Goal: Obtain resource: Download file/media

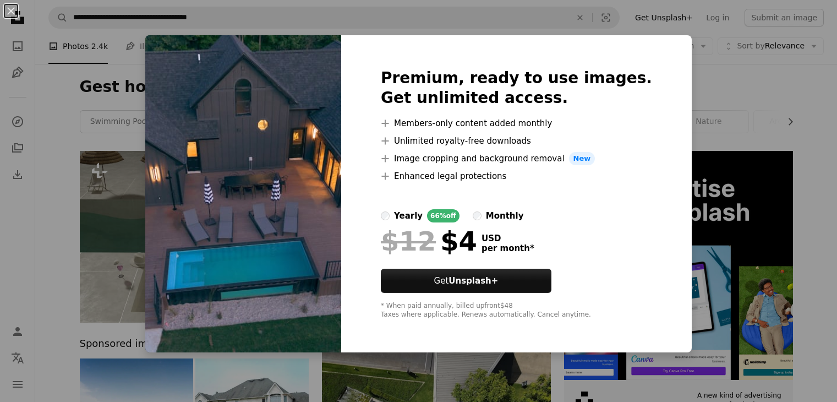
scroll to position [4735, 0]
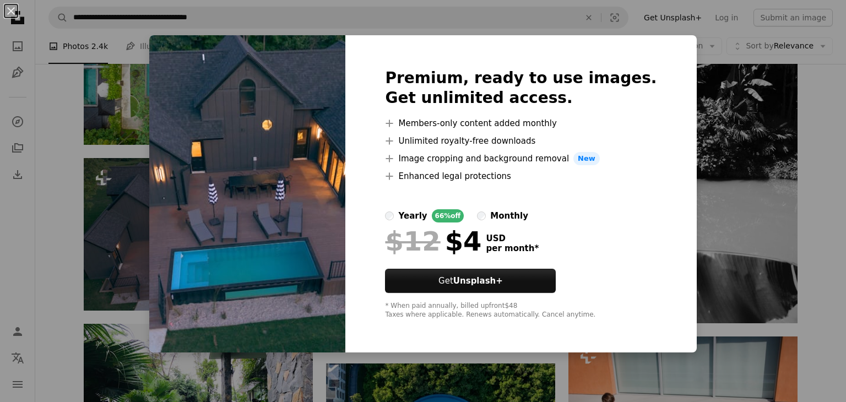
click at [28, 214] on div "An X shape Premium, ready to use images. Get unlimited access. A plus sign Memb…" at bounding box center [423, 201] width 846 height 402
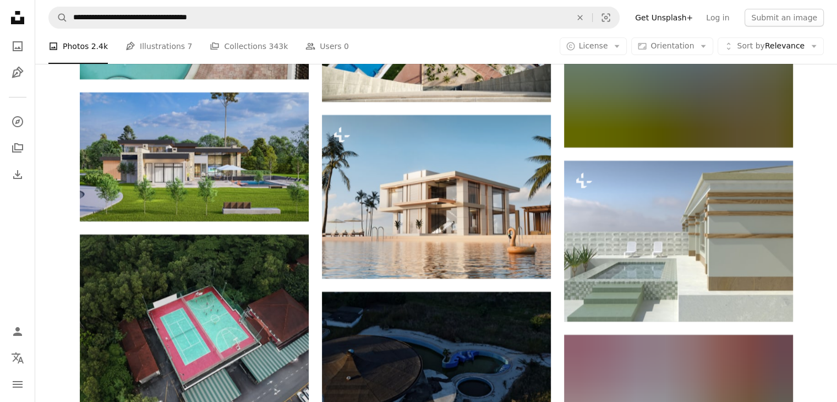
scroll to position [12554, 0]
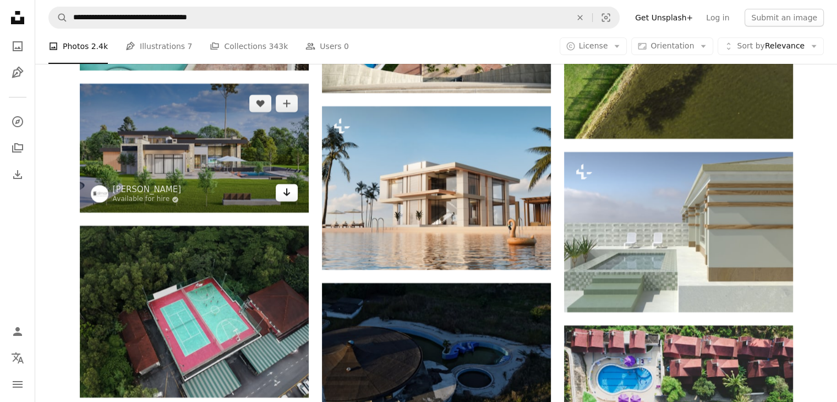
click at [289, 196] on icon "Download" at bounding box center [286, 192] width 7 height 8
